Goal: Transaction & Acquisition: Subscribe to service/newsletter

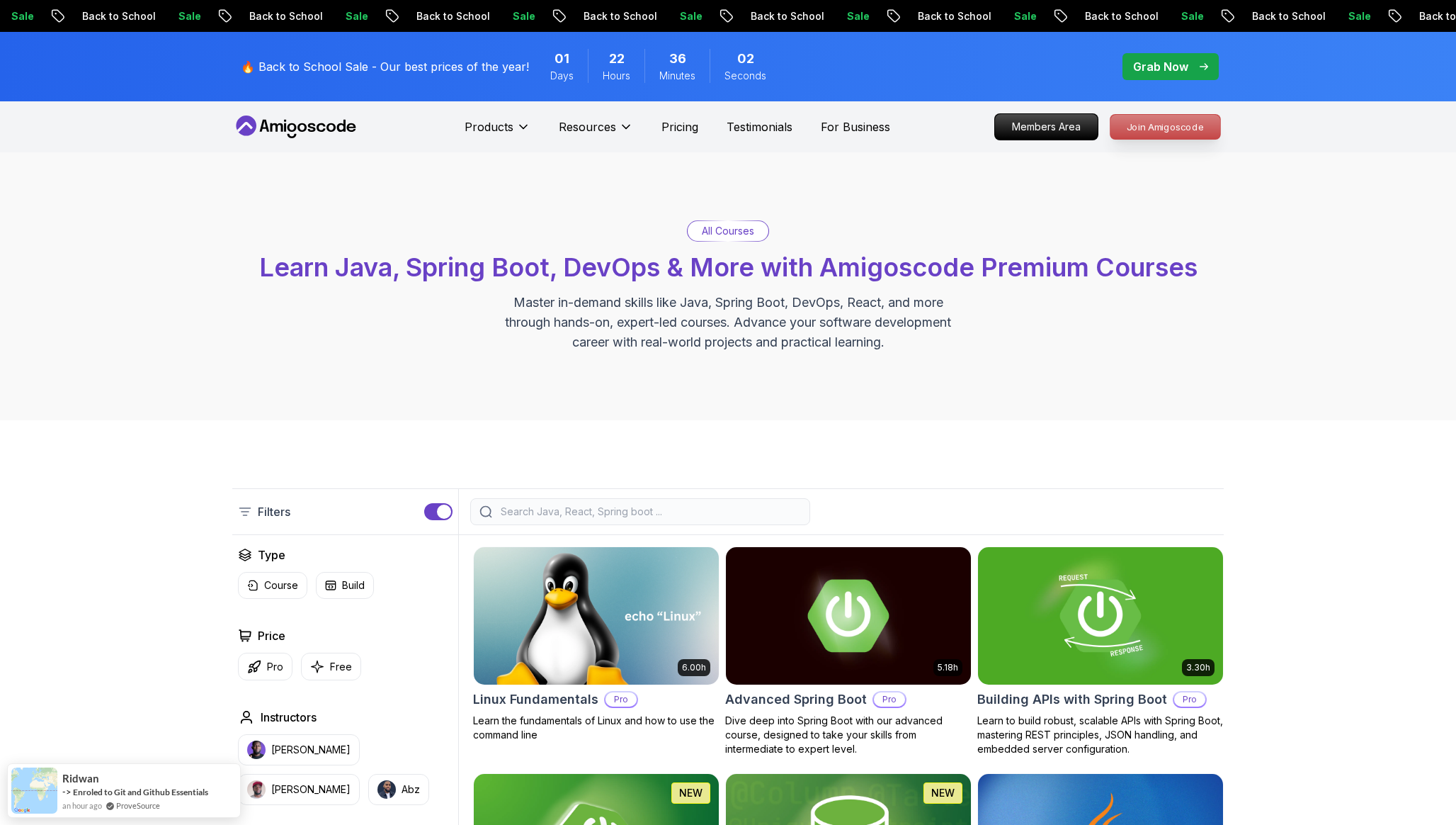
click at [1160, 133] on p "Join Amigoscode" at bounding box center [1165, 126] width 109 height 24
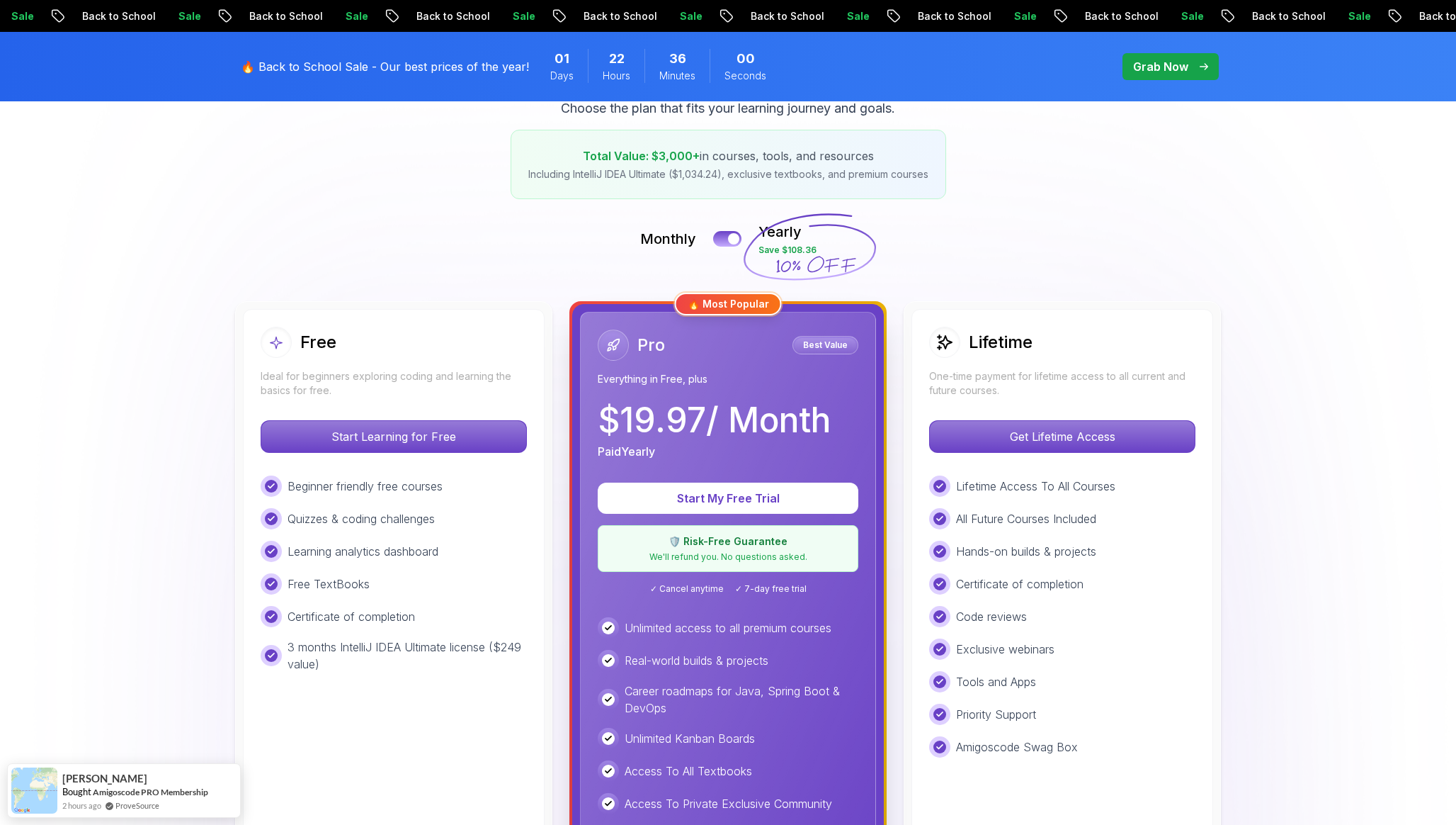
scroll to position [218, 0]
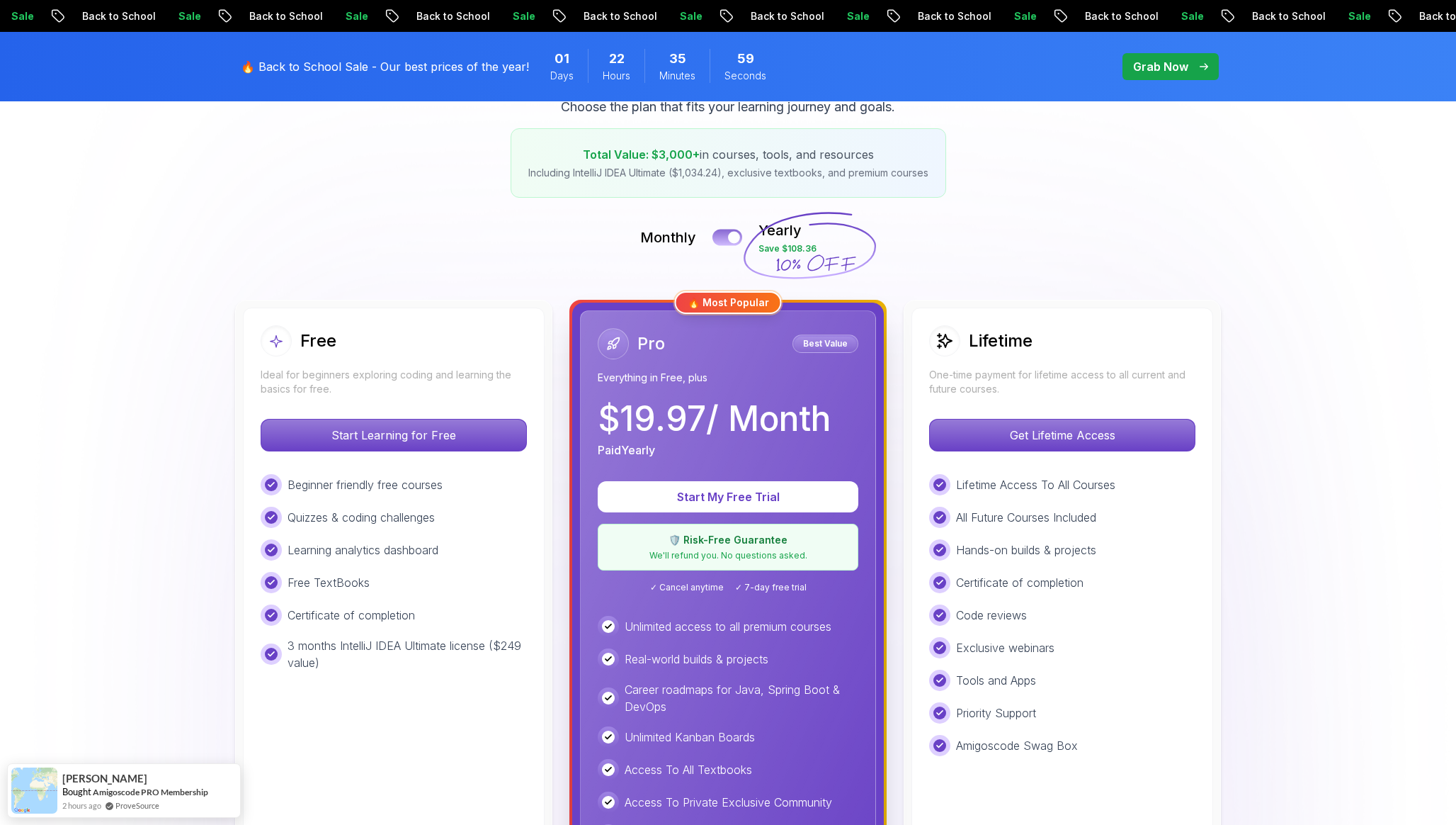
click at [724, 239] on button at bounding box center [727, 237] width 29 height 17
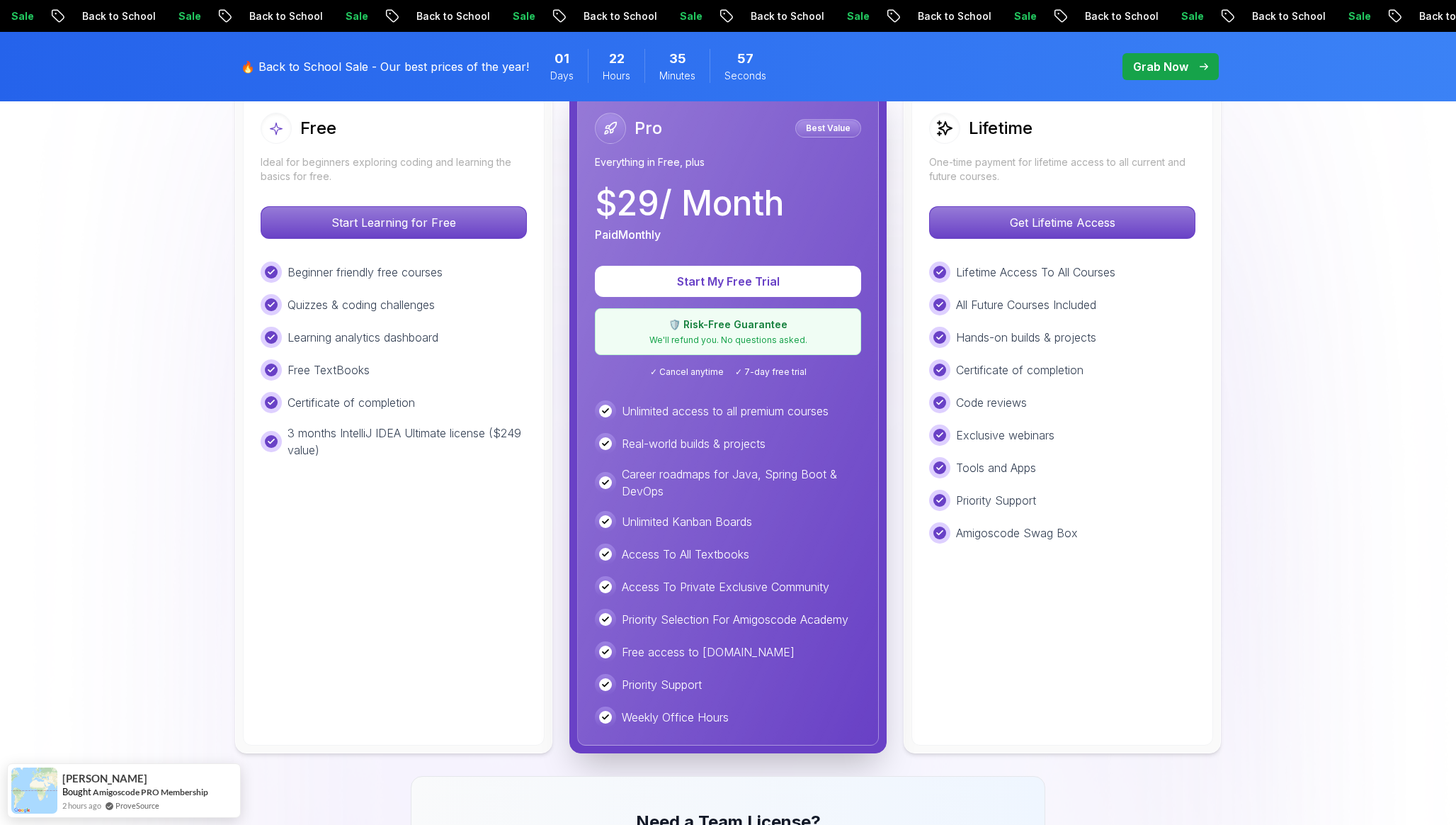
scroll to position [452, 0]
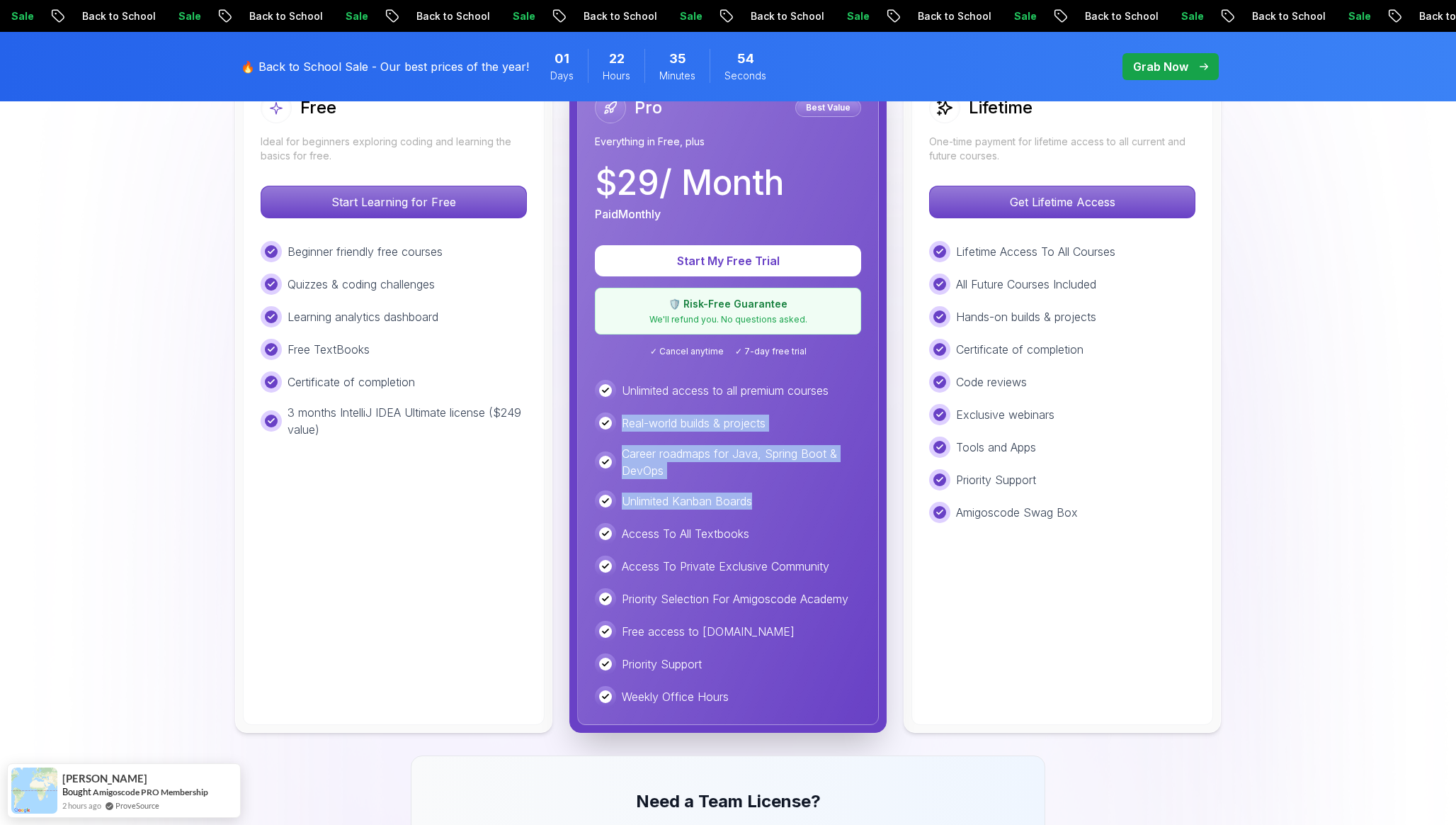
drag, startPoint x: 623, startPoint y: 420, endPoint x: 779, endPoint y: 511, distance: 180.6
click at [779, 510] on div "Unlimited access to all premium courses Real-world builds & projects Career roa…" at bounding box center [728, 543] width 267 height 327
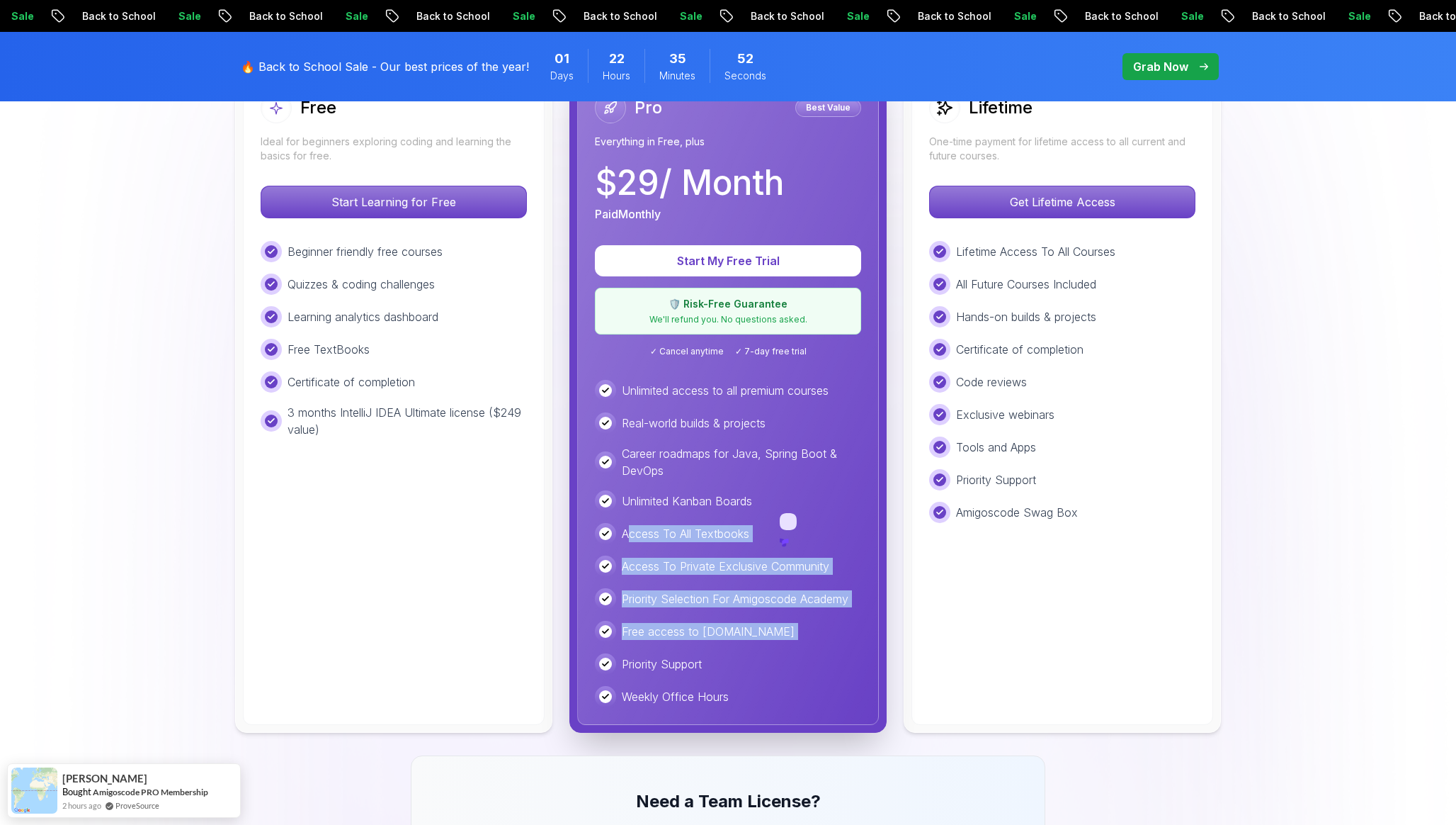
drag, startPoint x: 627, startPoint y: 534, endPoint x: 750, endPoint y: 660, distance: 176.1
click at [750, 658] on div "Unlimited access to all premium courses Real-world builds & projects Career roa…" at bounding box center [728, 543] width 267 height 327
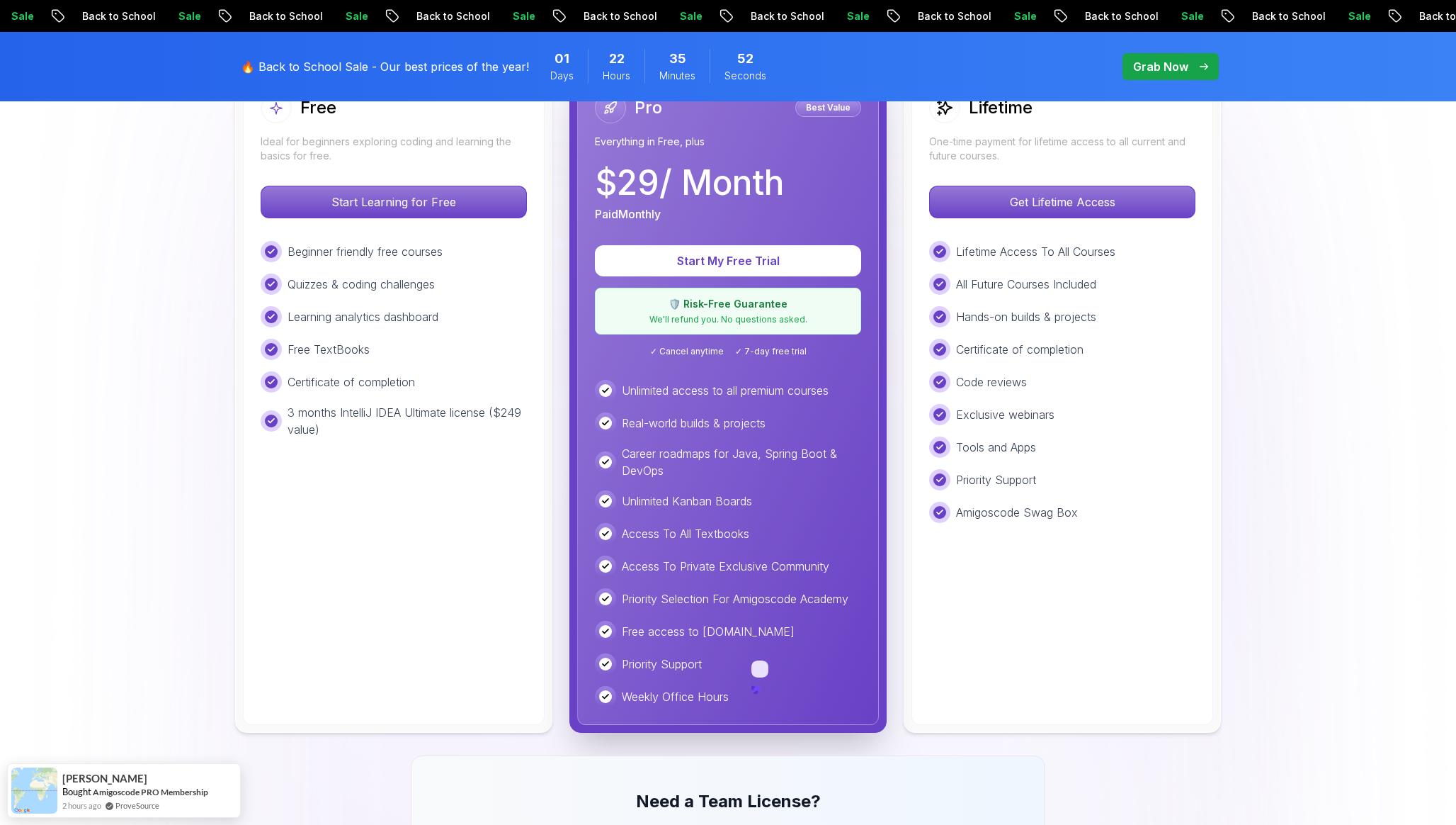
click at [716, 647] on div "Unlimited access to all premium courses Real-world builds & projects Career roa…" at bounding box center [728, 543] width 267 height 327
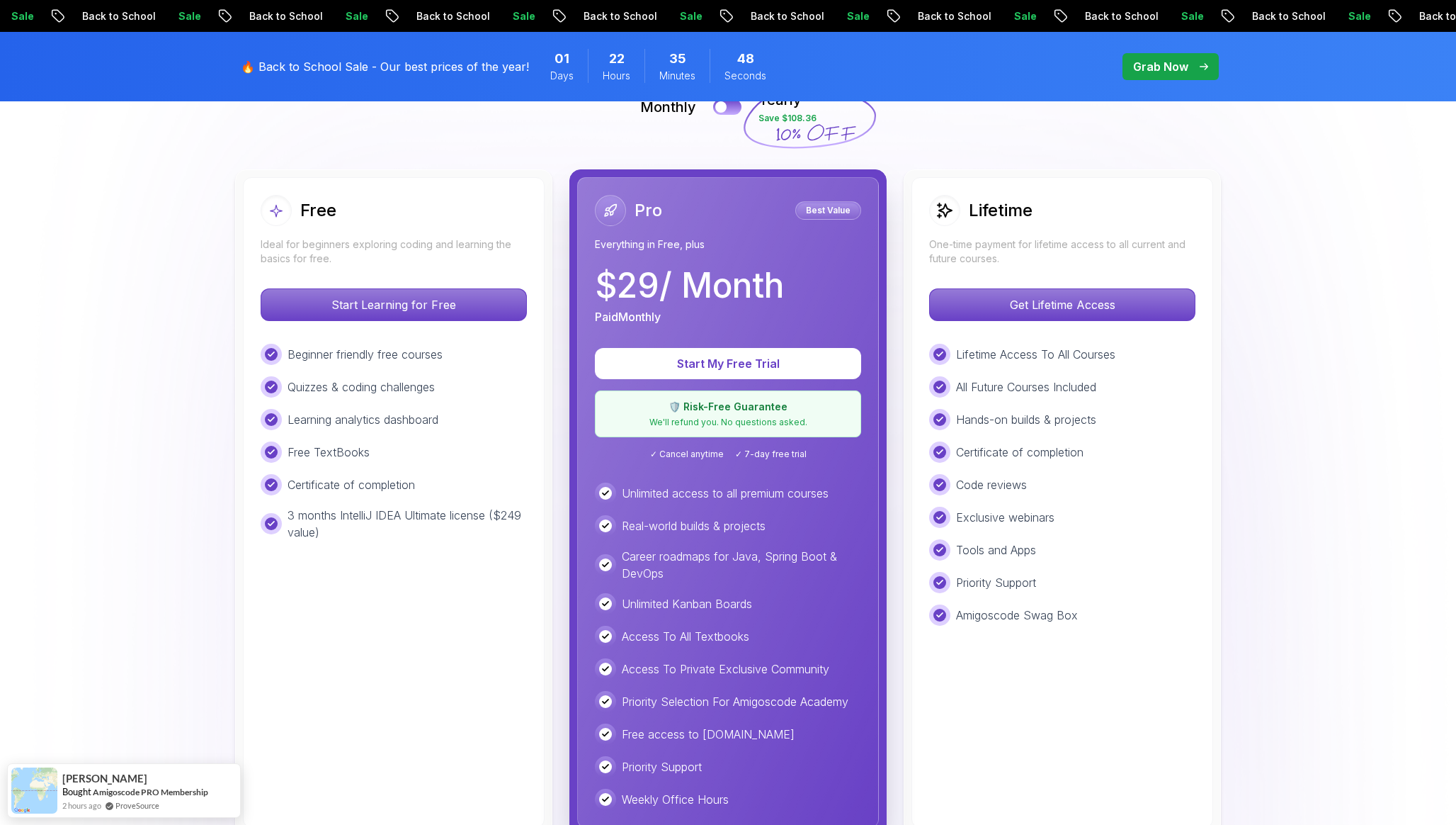
scroll to position [323, 0]
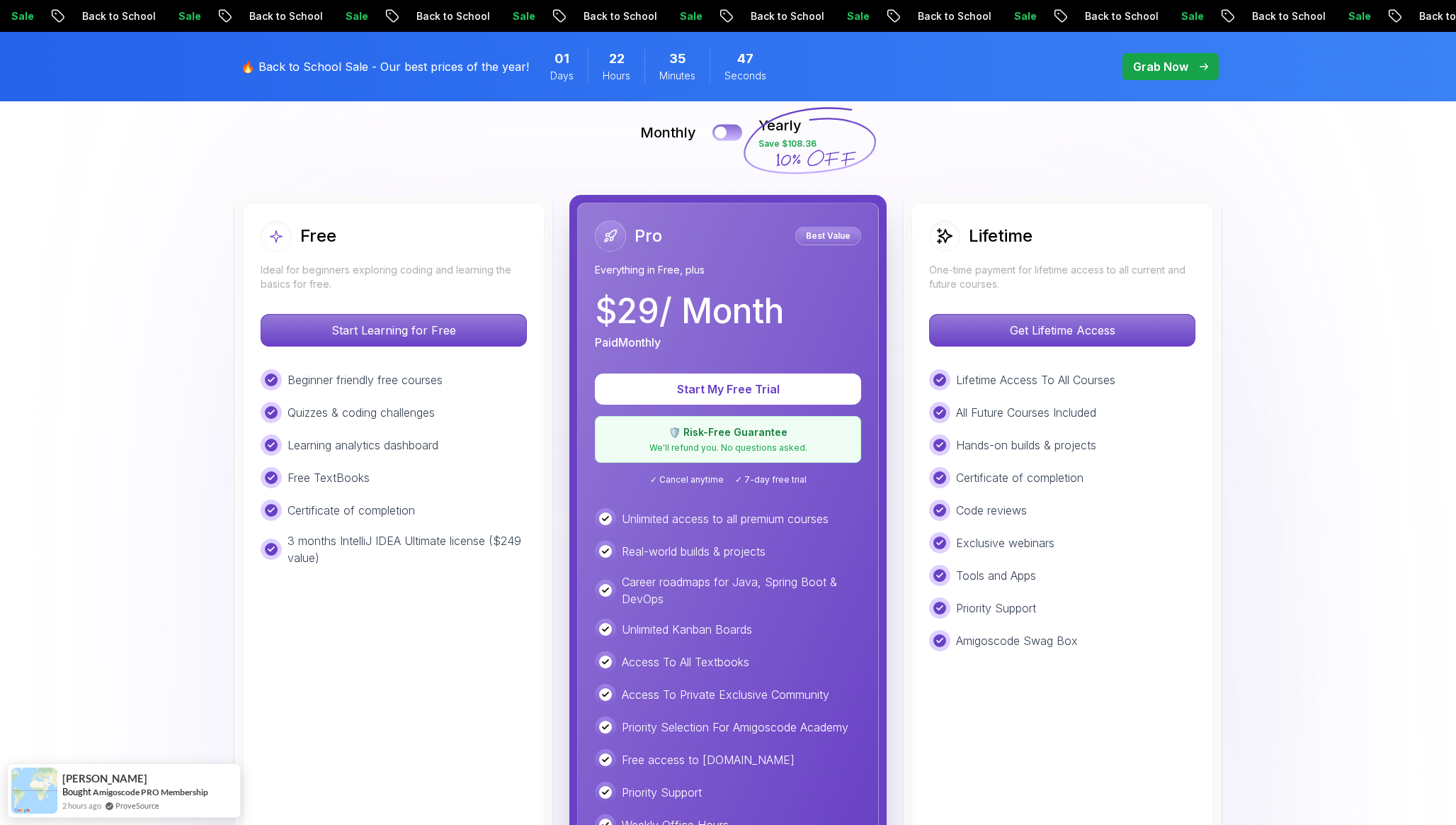
click at [732, 135] on button at bounding box center [727, 132] width 29 height 17
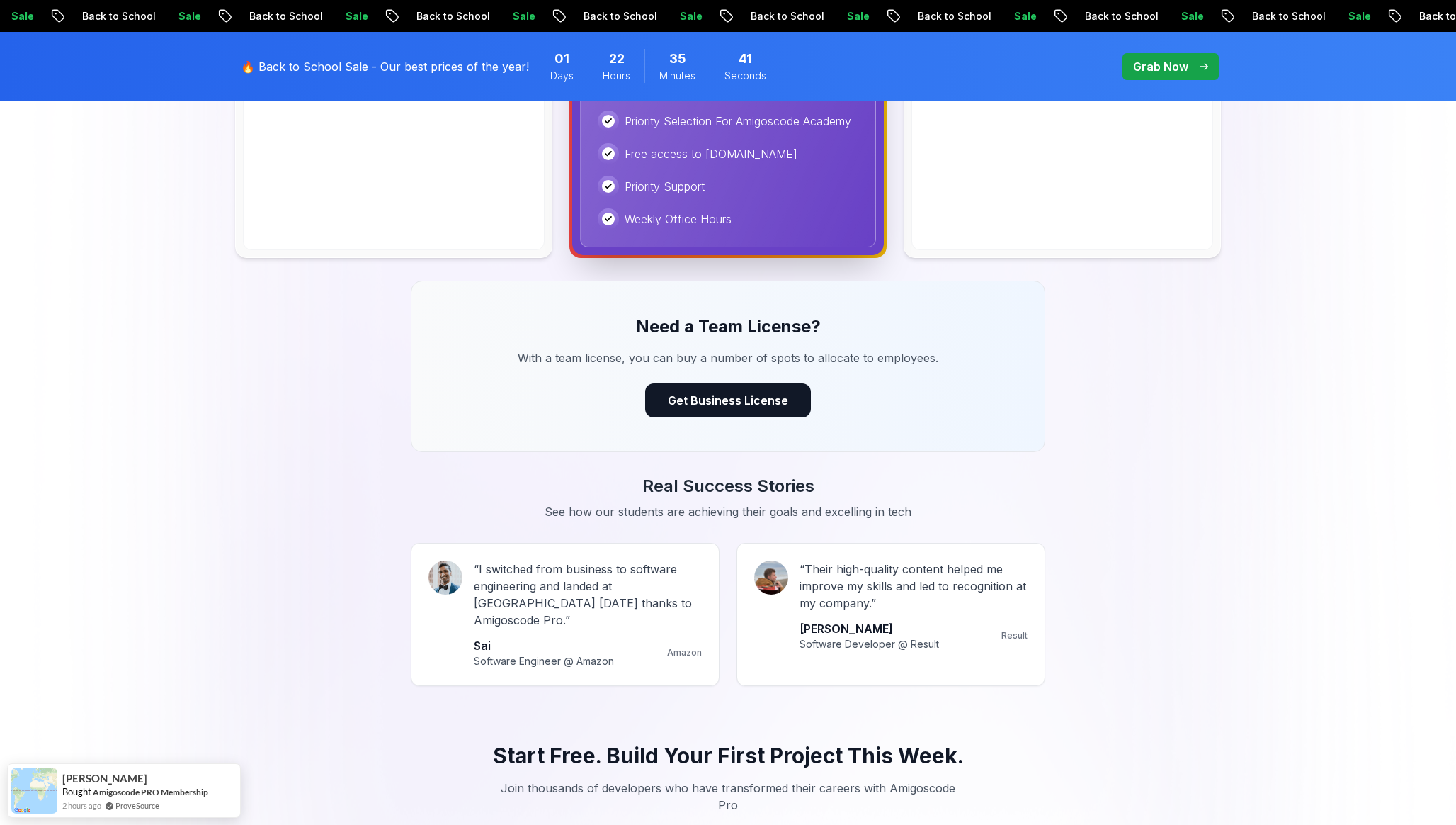
scroll to position [979, 0]
